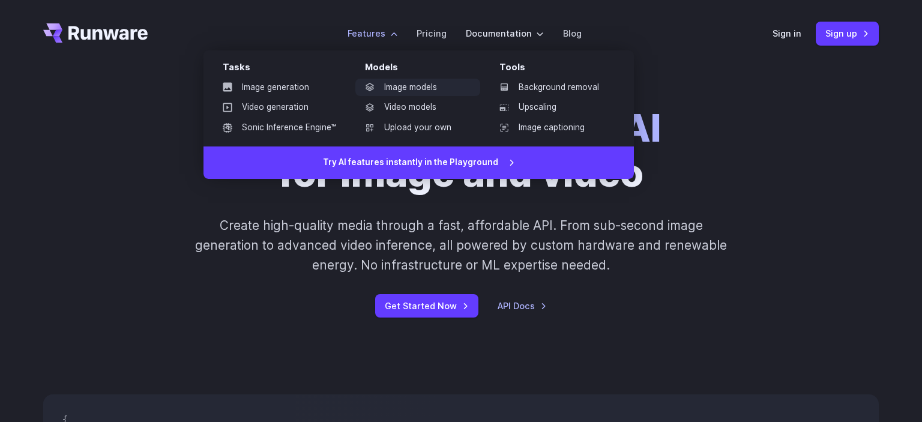
click at [393, 90] on link "Image models" at bounding box center [417, 88] width 125 height 18
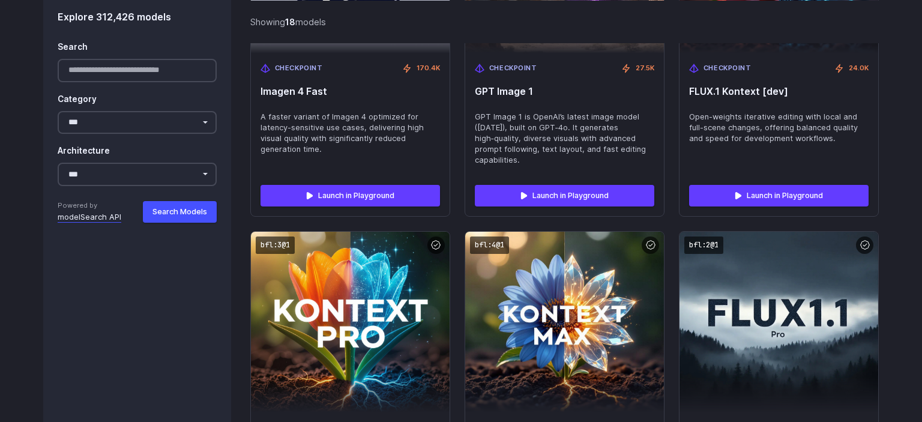
scroll to position [1308, 0]
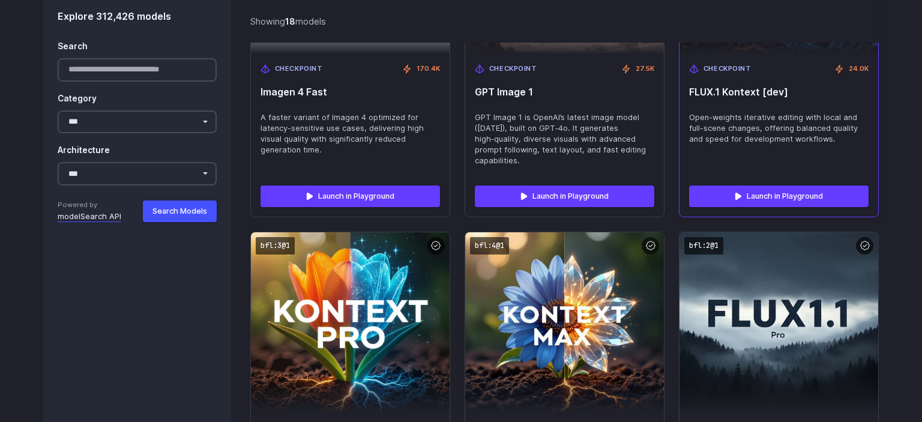
click at [751, 93] on span "FLUX.1 Kontext [dev]" at bounding box center [779, 91] width 180 height 11
click at [749, 200] on link "Launch in Playground" at bounding box center [779, 197] width 180 height 22
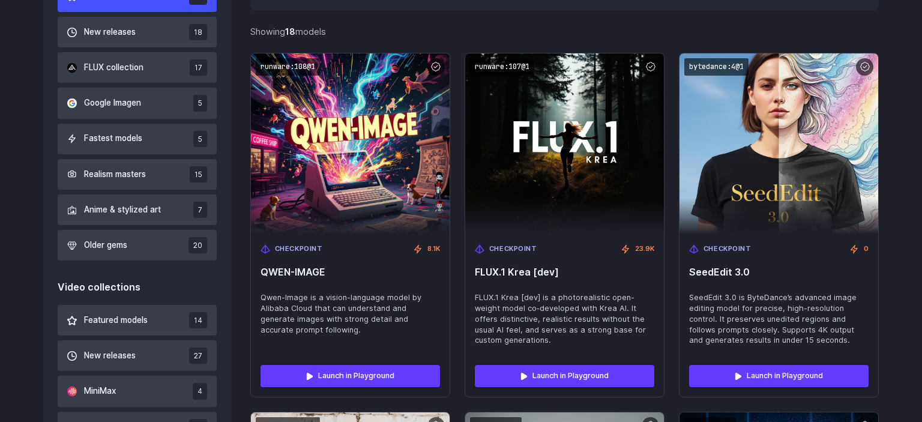
scroll to position [0, 0]
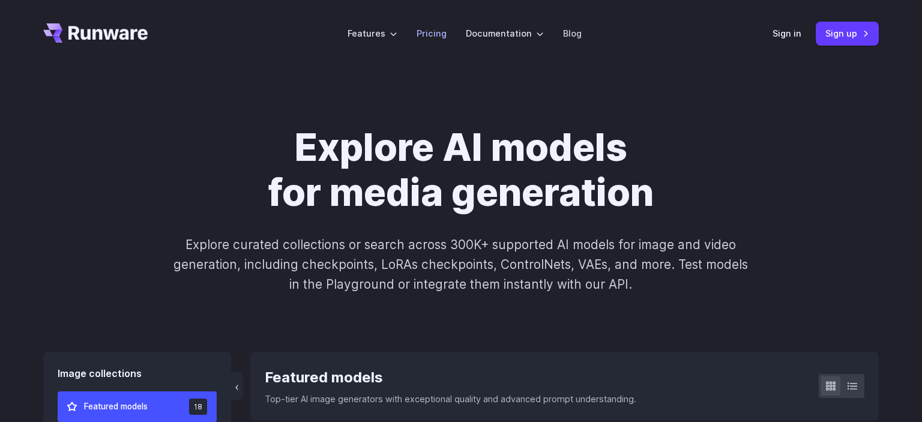
click at [435, 47] on li "Pricing" at bounding box center [431, 33] width 49 height 33
click at [435, 38] on link "Pricing" at bounding box center [432, 33] width 30 height 14
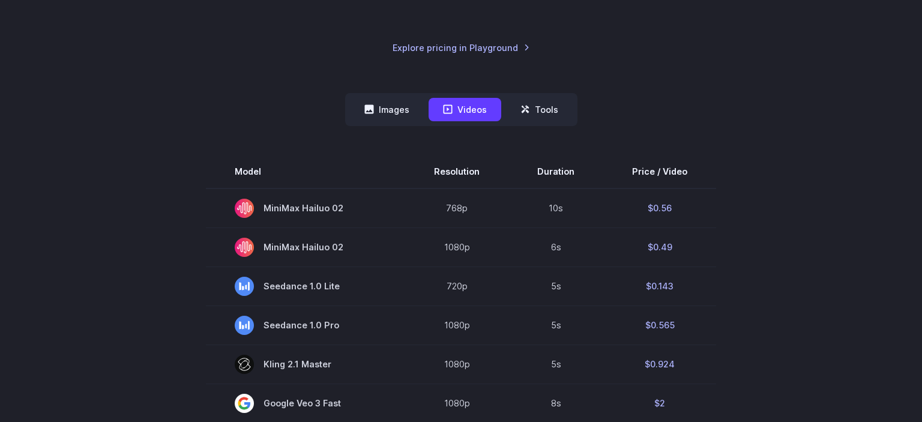
scroll to position [250, 0]
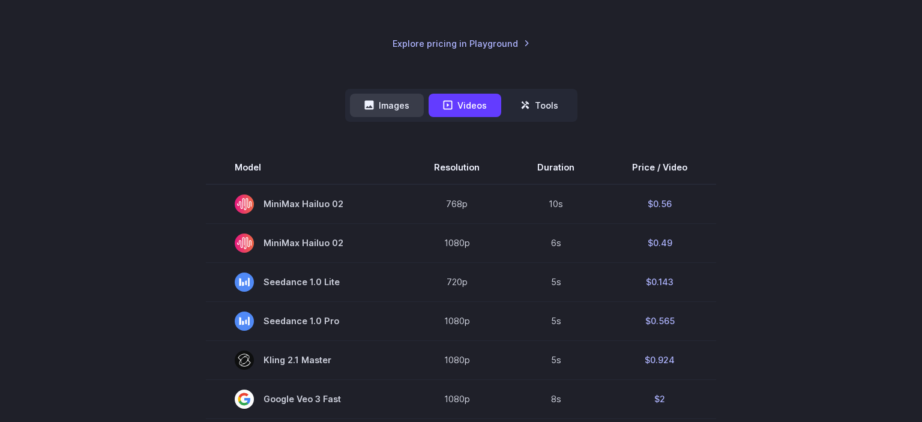
click at [399, 103] on button "Images" at bounding box center [387, 105] width 74 height 23
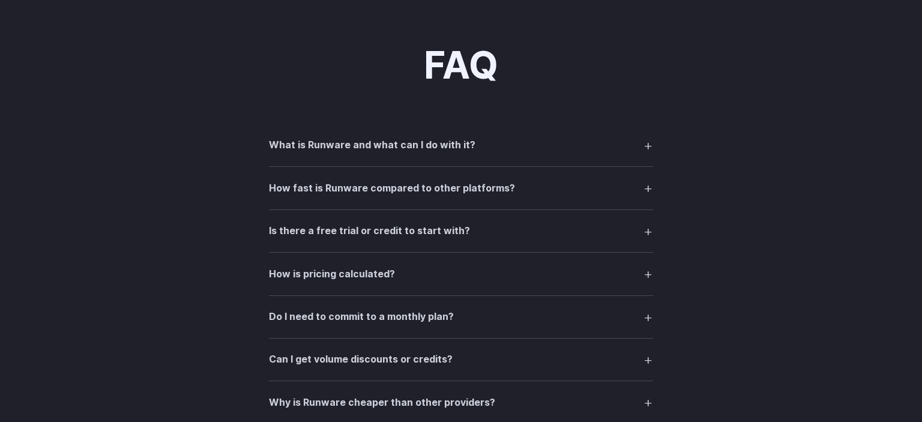
scroll to position [1352, 0]
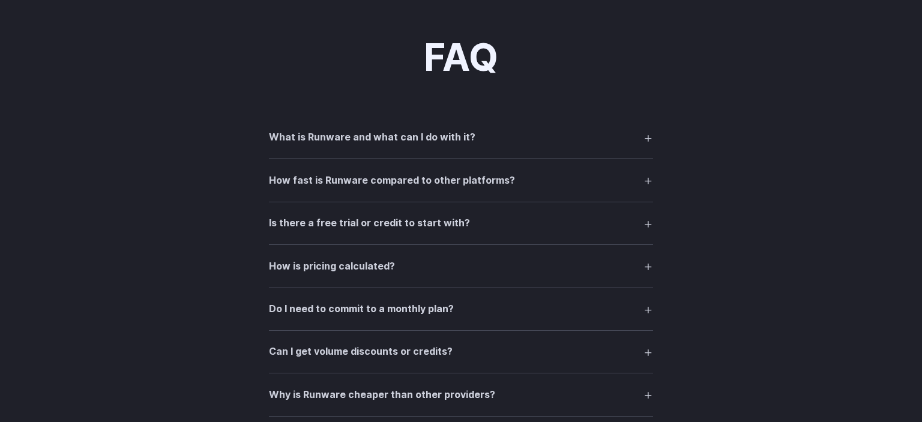
click at [324, 259] on h3 "How is pricing calculated?" at bounding box center [332, 267] width 126 height 16
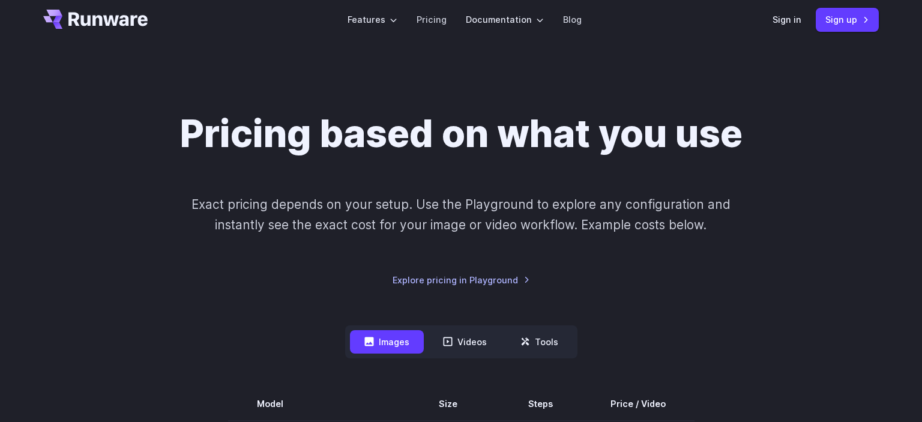
scroll to position [0, 0]
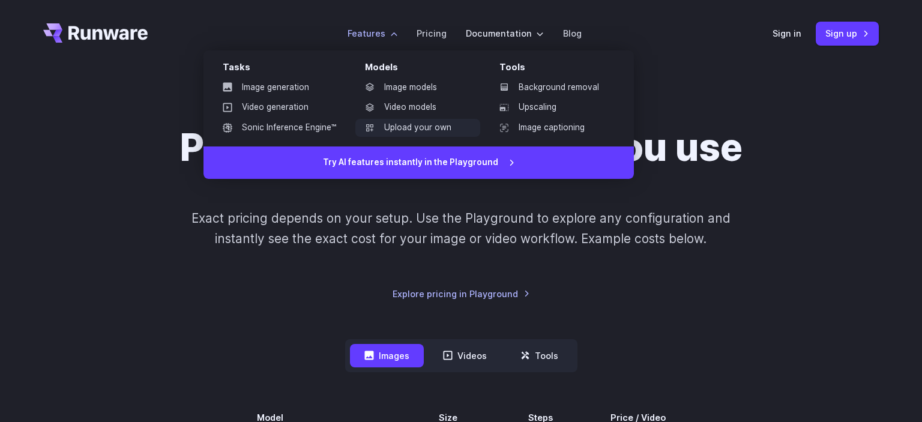
click at [411, 128] on link "Upload your own" at bounding box center [417, 128] width 125 height 18
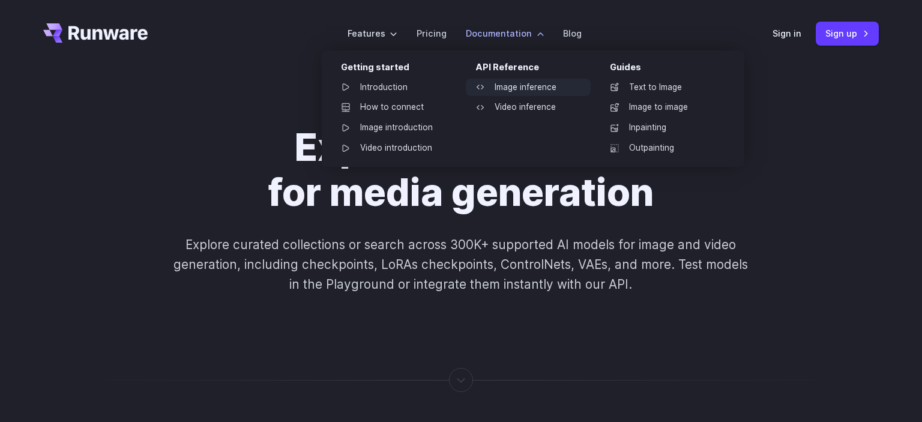
click at [509, 88] on link "Image inference" at bounding box center [528, 88] width 125 height 18
